Goal: Information Seeking & Learning: Find specific fact

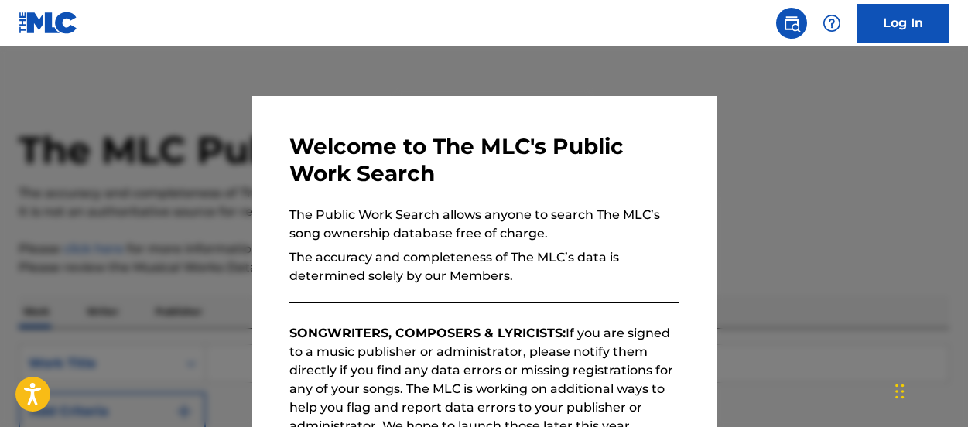
click at [783, 222] on div at bounding box center [484, 259] width 968 height 427
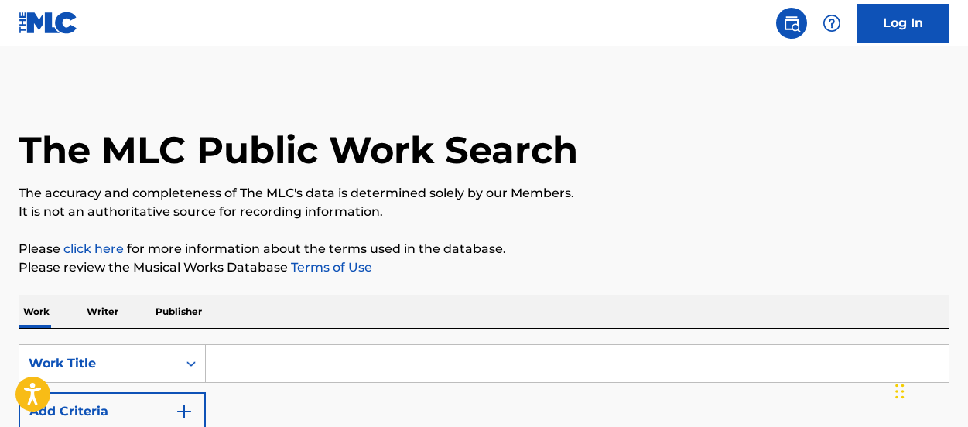
click at [337, 350] on input "Search Form" at bounding box center [577, 363] width 743 height 37
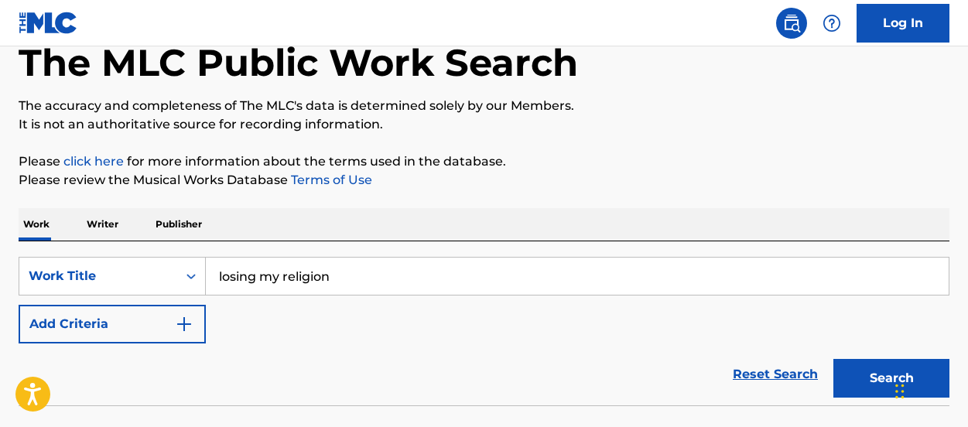
scroll to position [101, 0]
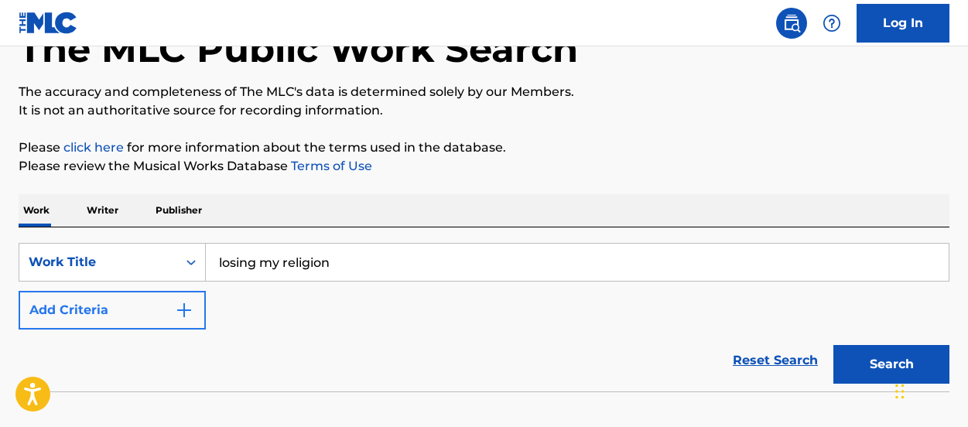
type input "losing my religion"
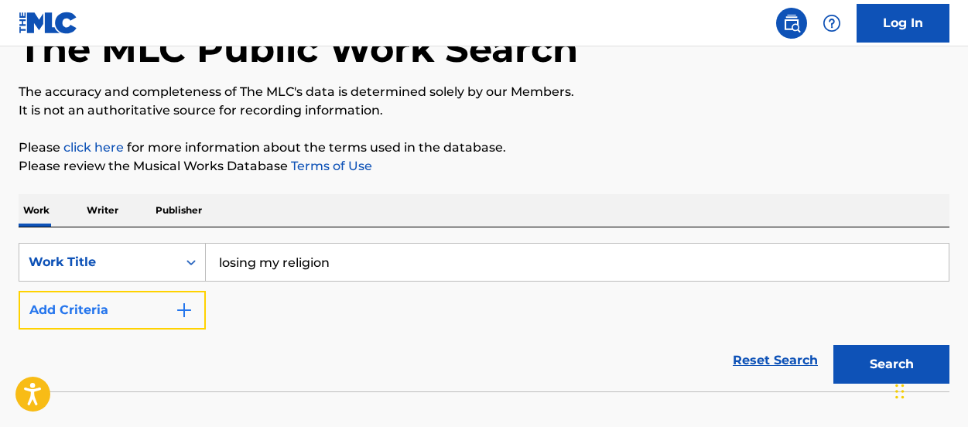
click at [193, 311] on img "Search Form" at bounding box center [184, 310] width 19 height 19
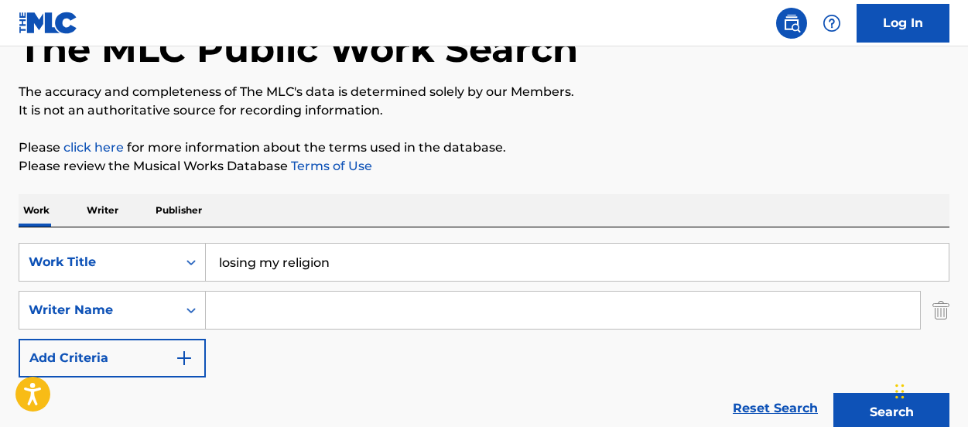
click at [254, 313] on input "Search Form" at bounding box center [563, 310] width 714 height 37
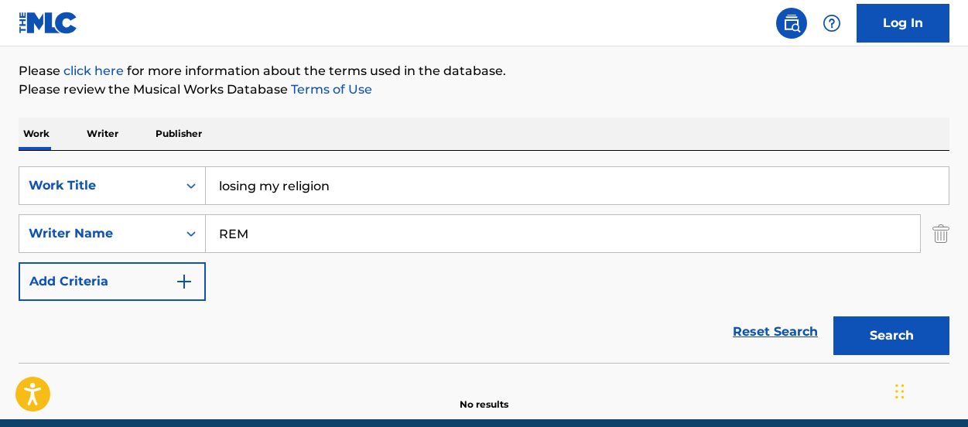
scroll to position [186, 0]
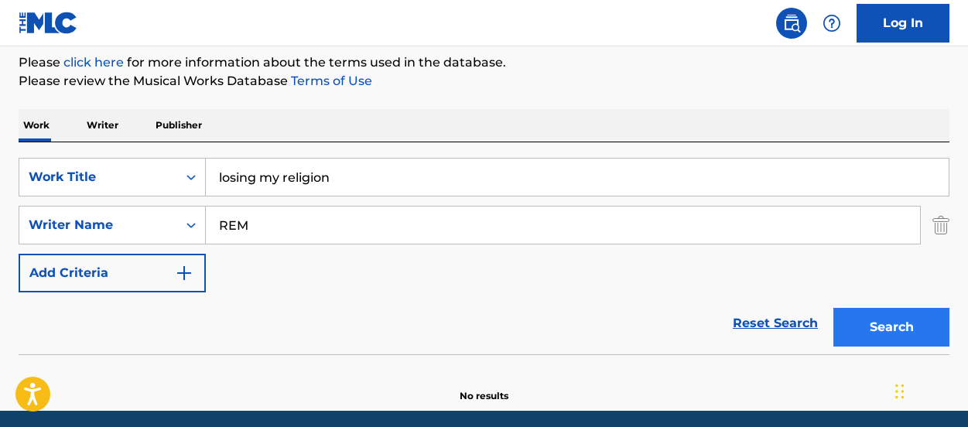
type input "REM"
click at [871, 332] on button "Search" at bounding box center [891, 327] width 116 height 39
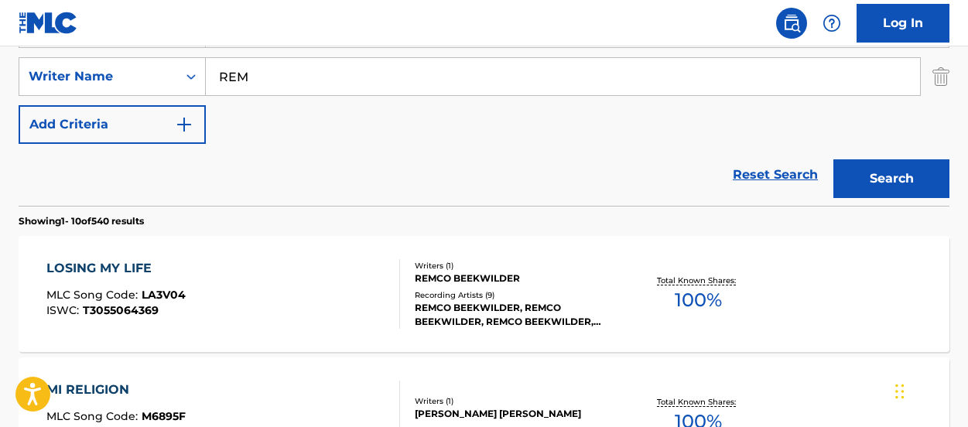
scroll to position [316, 0]
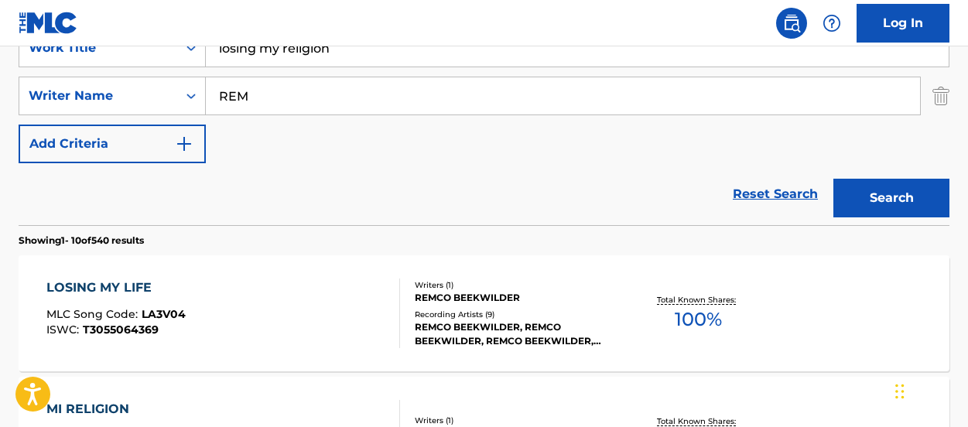
click at [320, 94] on input "REM" at bounding box center [563, 95] width 714 height 37
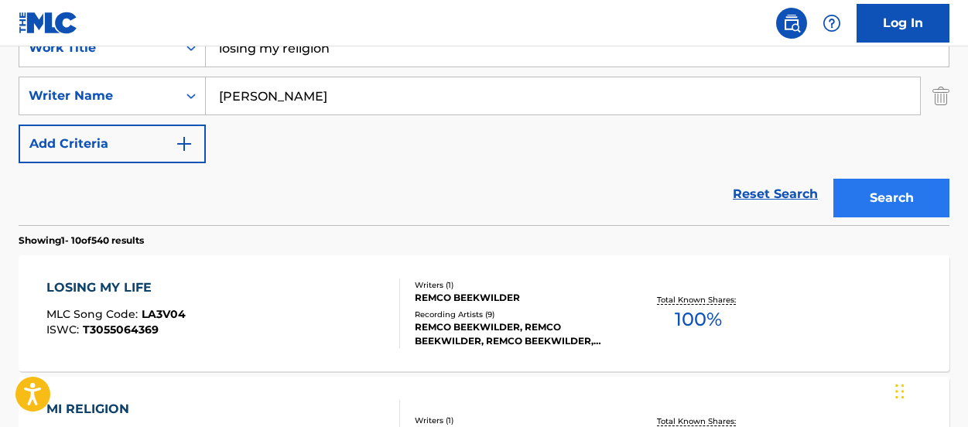
type input "[PERSON_NAME]"
click at [870, 192] on button "Search" at bounding box center [891, 198] width 116 height 39
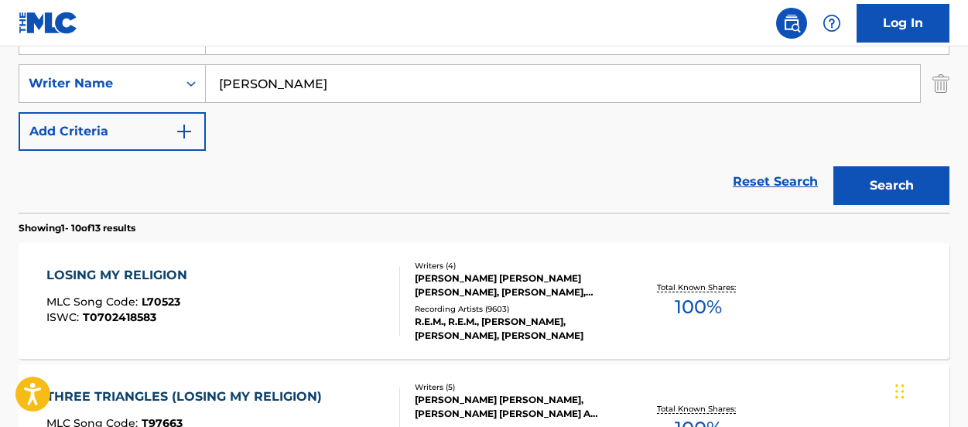
scroll to position [329, 0]
click at [126, 284] on div "LOSING MY RELIGION MLC Song Code : L70523 ISWC : T0702418583" at bounding box center [120, 300] width 149 height 70
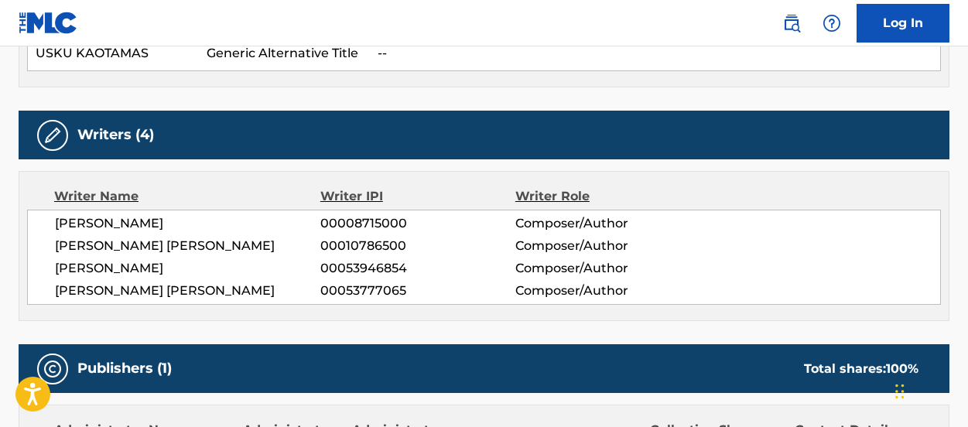
scroll to position [632, 0]
